Goal: Task Accomplishment & Management: Manage account settings

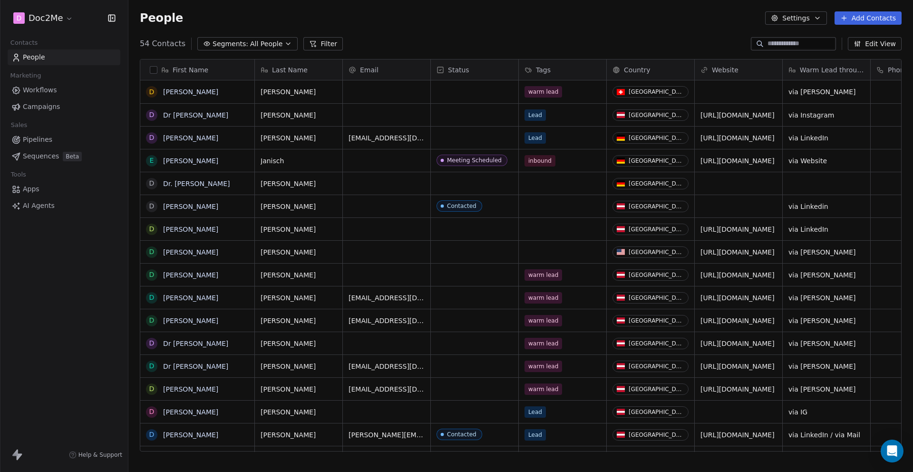
scroll to position [408, 777]
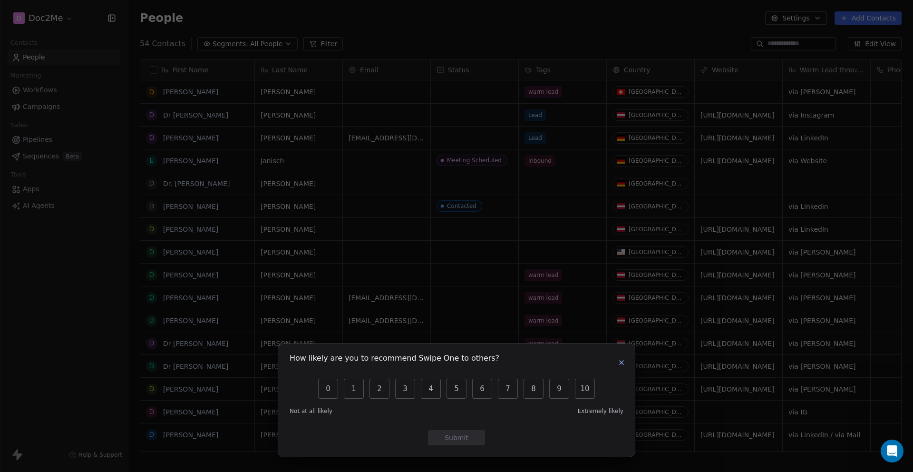
click at [618, 363] on icon "button" at bounding box center [622, 363] width 8 height 8
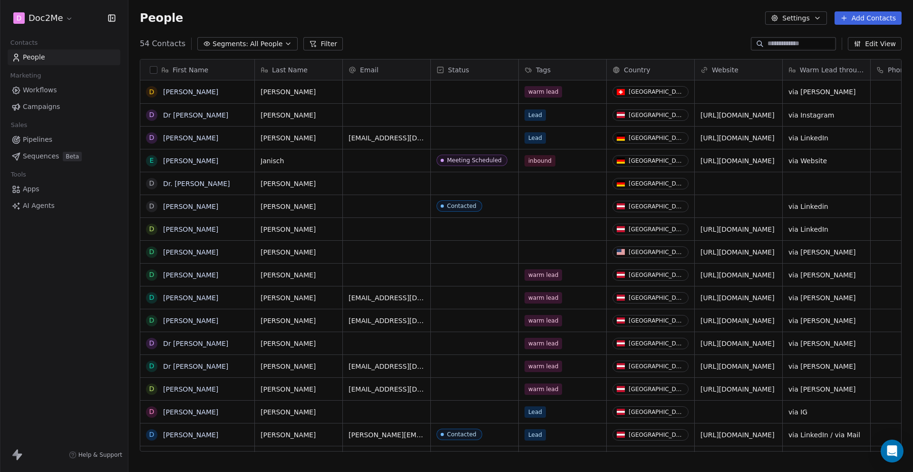
click at [228, 37] on button "Segments: All People" at bounding box center [247, 43] width 100 height 13
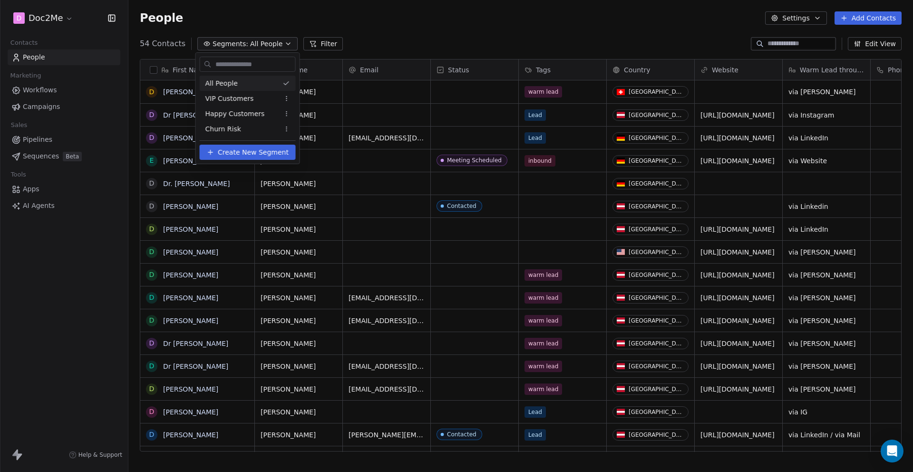
click at [407, 31] on html "D Doc2Me Contacts People Marketing Workflows Campaigns Sales Pipelines Sequence…" at bounding box center [456, 236] width 913 height 472
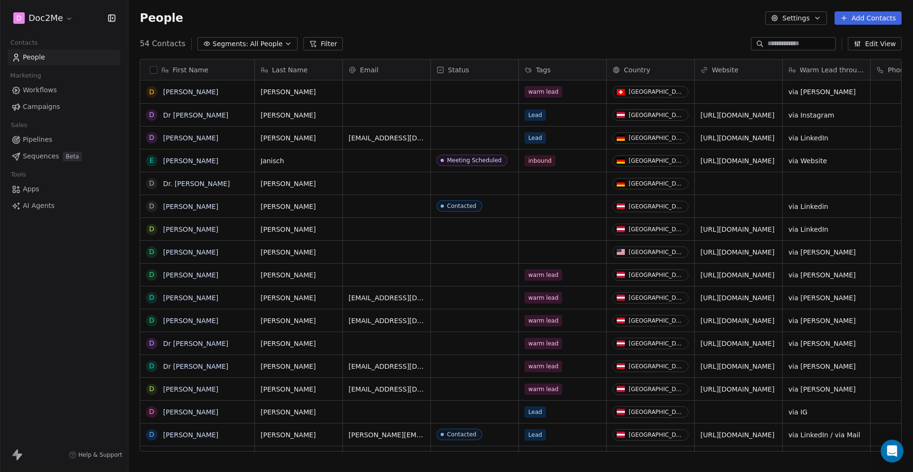
click at [783, 50] on div at bounding box center [793, 43] width 85 height 13
type input "*******"
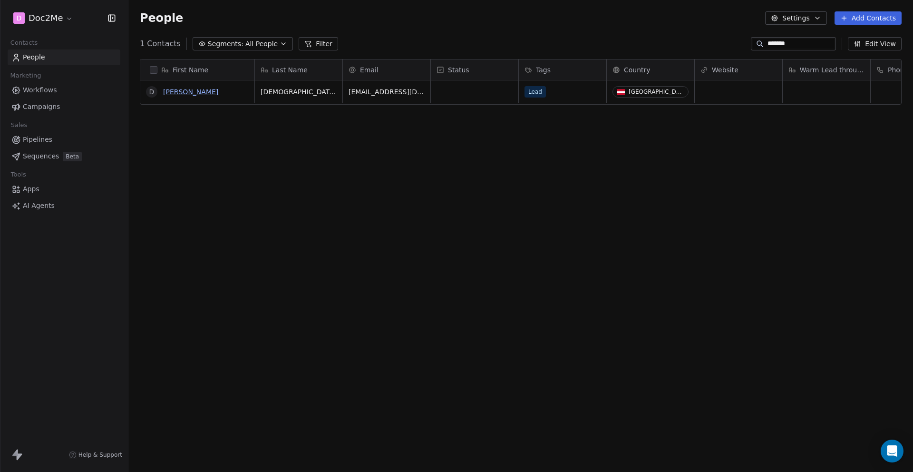
click at [218, 91] on link "[PERSON_NAME]" at bounding box center [190, 92] width 55 height 8
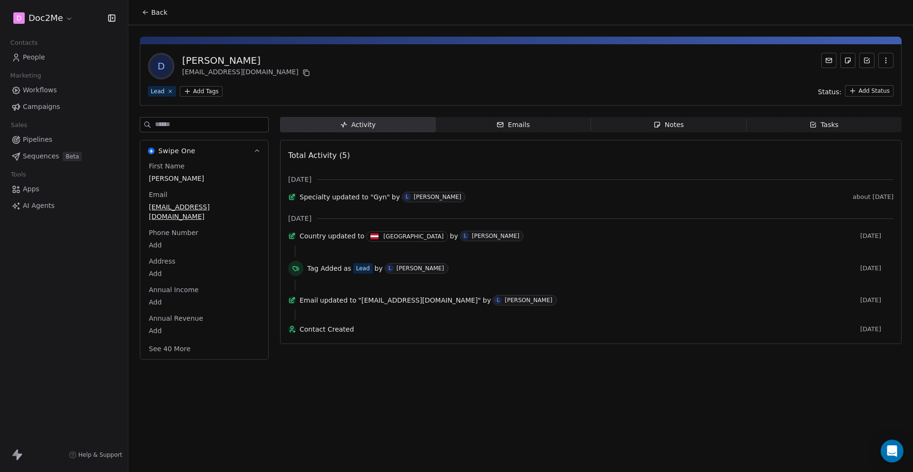
click at [701, 130] on span "Notes Notes" at bounding box center [668, 124] width 155 height 15
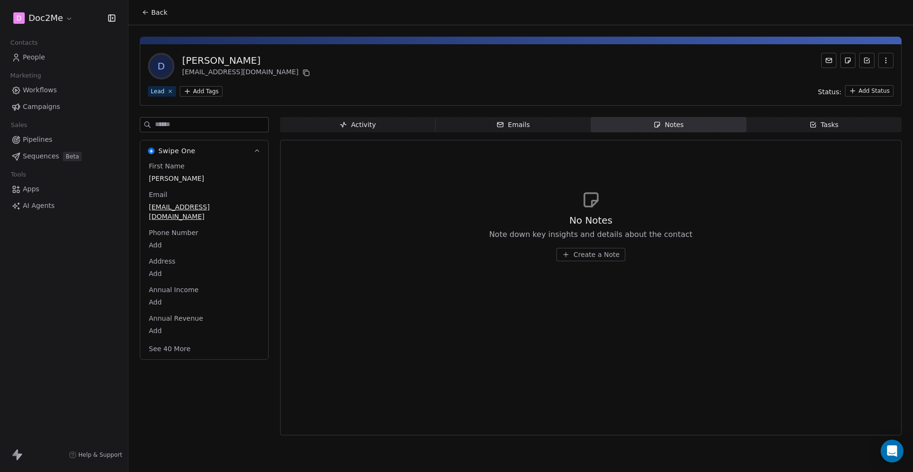
click at [592, 249] on button "Create a Note" at bounding box center [590, 254] width 69 height 13
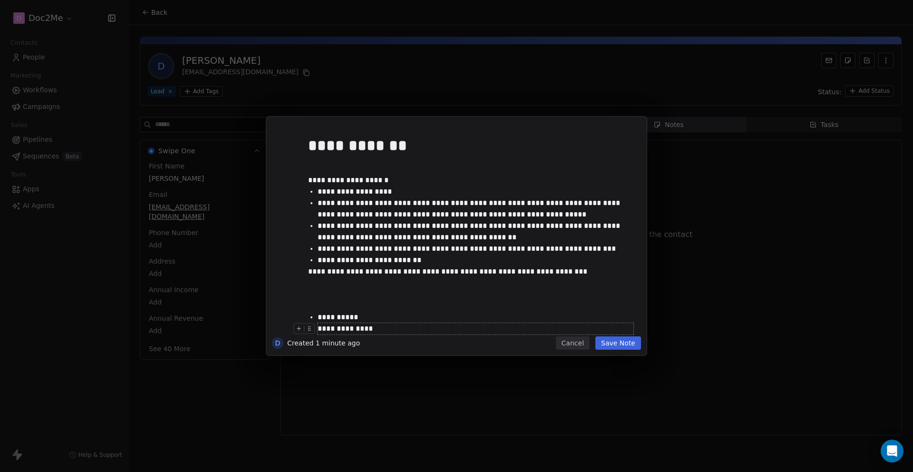
click at [340, 283] on div at bounding box center [470, 282] width 325 height 11
click at [310, 176] on div "**********" at bounding box center [467, 180] width 318 height 11
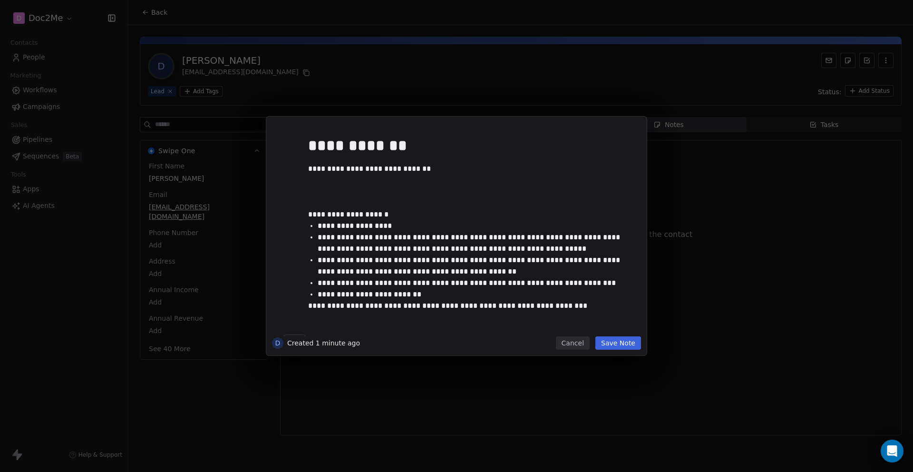
click at [613, 341] on button "Save Note" at bounding box center [618, 342] width 46 height 13
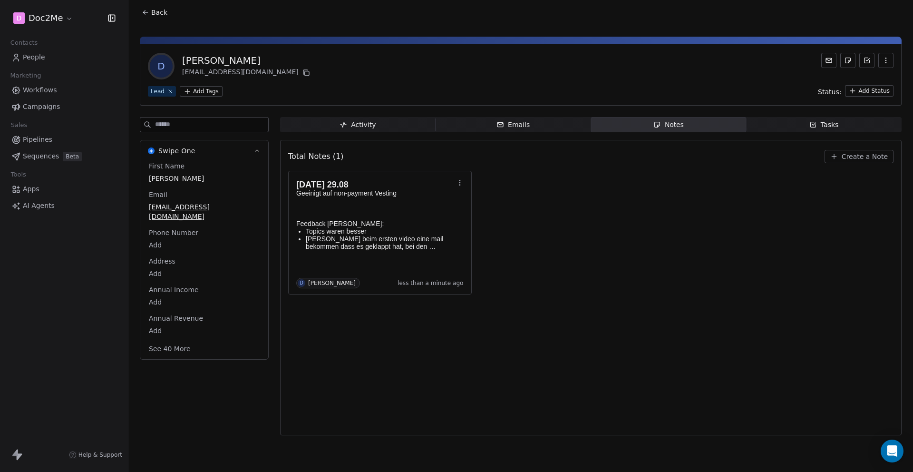
click at [156, 94] on div "Lead" at bounding box center [158, 91] width 14 height 9
click at [342, 130] on span "Activity Activity" at bounding box center [357, 124] width 155 height 15
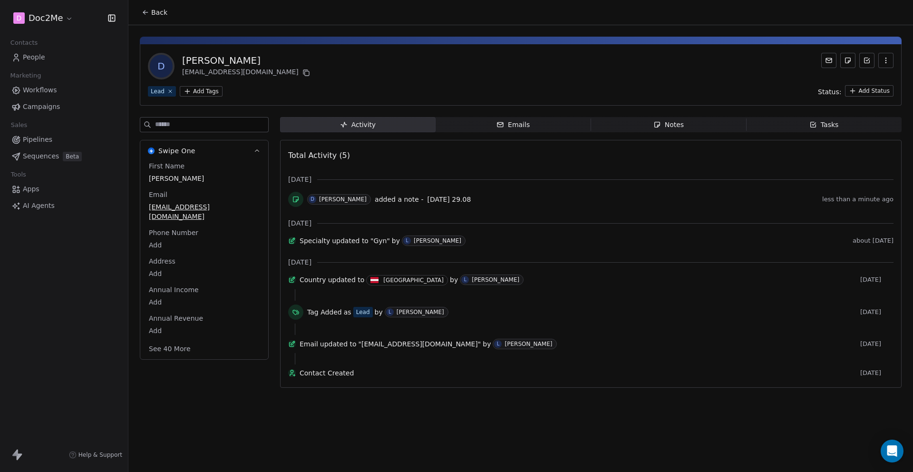
click at [498, 129] on div "Emails" at bounding box center [512, 125] width 33 height 10
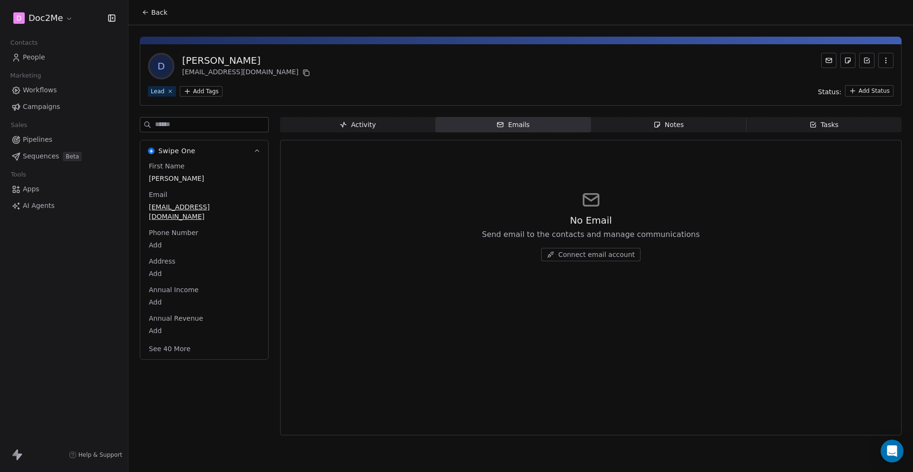
click at [563, 250] on span "Connect email account" at bounding box center [596, 255] width 77 height 10
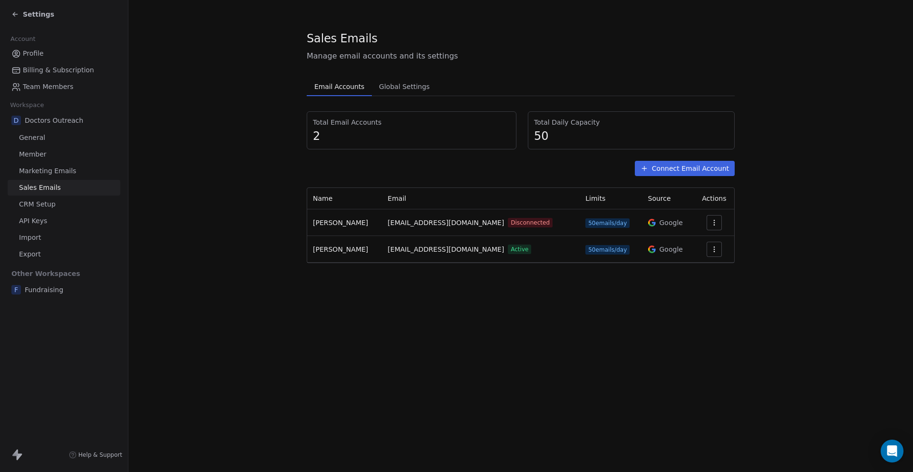
click at [395, 245] on span "[EMAIL_ADDRESS][DOMAIN_NAME]" at bounding box center [446, 249] width 116 height 10
click at [397, 87] on span "Global Settings" at bounding box center [404, 86] width 58 height 13
click at [359, 82] on span "Email Accounts" at bounding box center [339, 86] width 58 height 13
click at [24, 55] on span "Profile" at bounding box center [33, 53] width 21 height 10
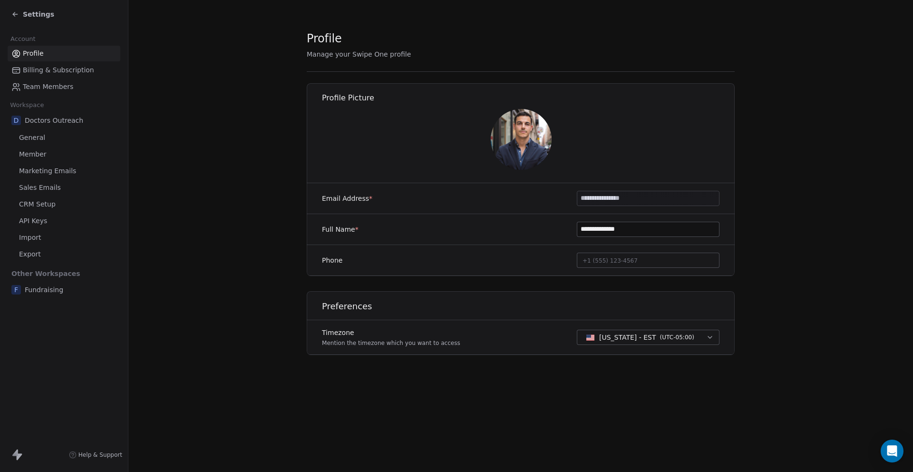
click at [48, 144] on link "General" at bounding box center [64, 138] width 113 height 16
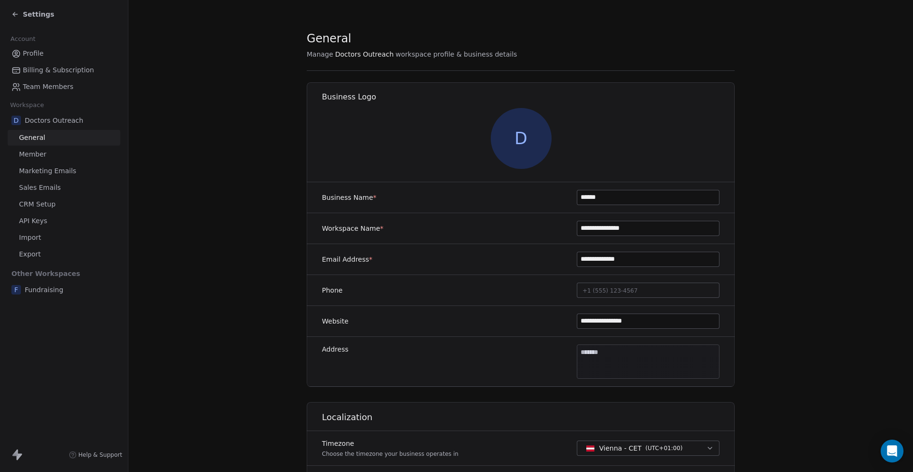
click at [25, 19] on div "Settings" at bounding box center [65, 14] width 109 height 13
click at [23, 15] on span "Settings" at bounding box center [38, 15] width 31 height 10
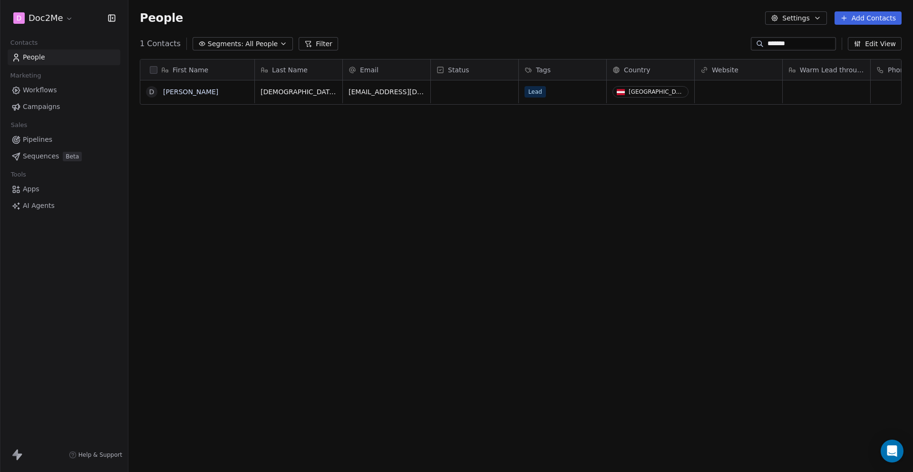
scroll to position [408, 777]
click at [540, 94] on span "Lead" at bounding box center [535, 91] width 21 height 11
click at [566, 93] on div "Lead" at bounding box center [554, 91] width 58 height 11
click at [567, 93] on div "Lead" at bounding box center [554, 91] width 58 height 11
click at [530, 94] on span "Lead" at bounding box center [535, 91] width 21 height 11
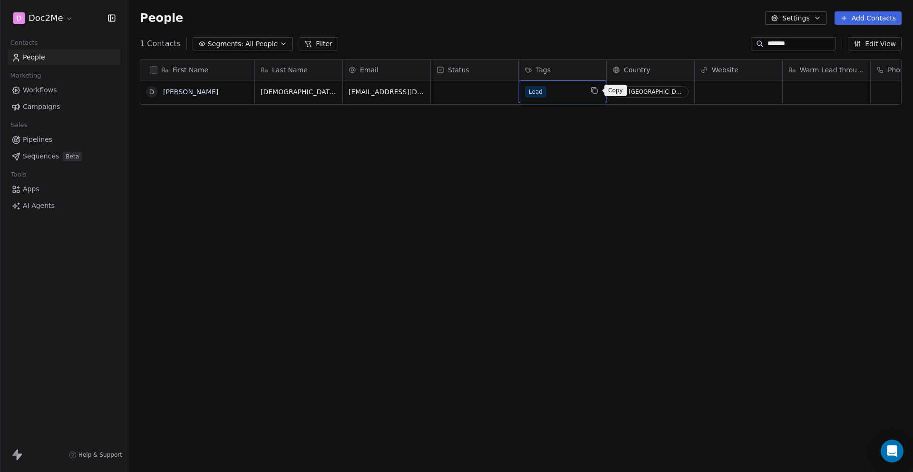
click at [593, 91] on icon "grid" at bounding box center [595, 91] width 4 height 4
click at [529, 96] on span "Lead" at bounding box center [535, 91] width 21 height 11
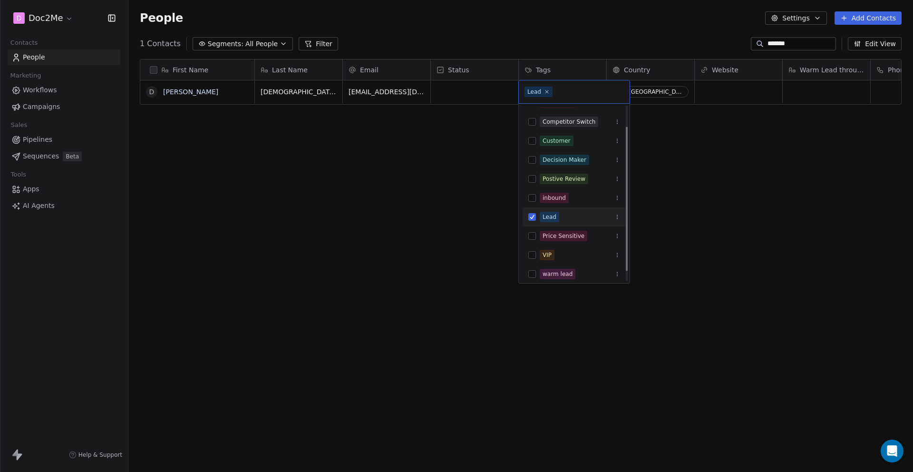
scroll to position [38, 0]
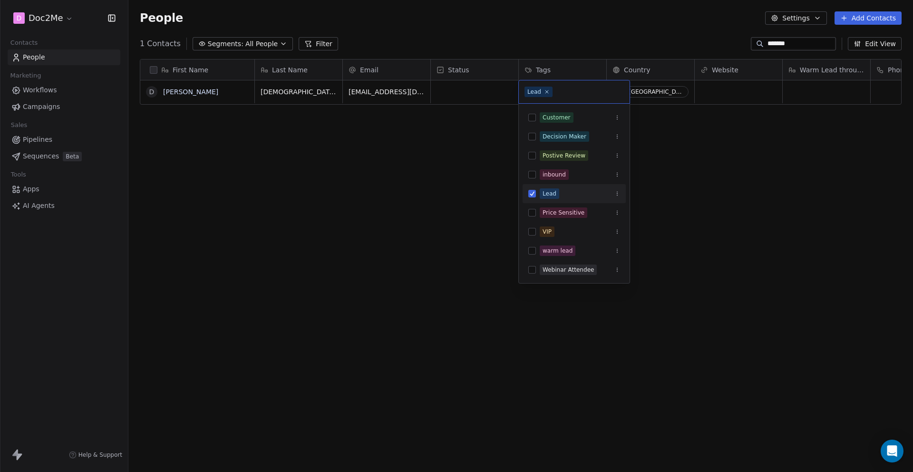
click at [534, 194] on button "Suggestions" at bounding box center [532, 194] width 8 height 8
click at [532, 227] on div "VIP" at bounding box center [574, 231] width 103 height 15
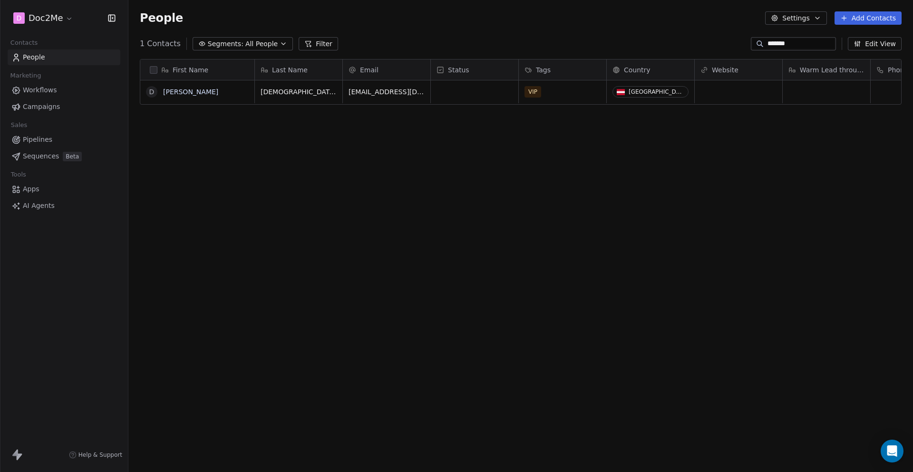
click at [672, 269] on html "D Doc2Me Contacts People Marketing Workflows Campaigns Sales Pipelines Sequence…" at bounding box center [456, 236] width 913 height 472
